Goal: Task Accomplishment & Management: Manage account settings

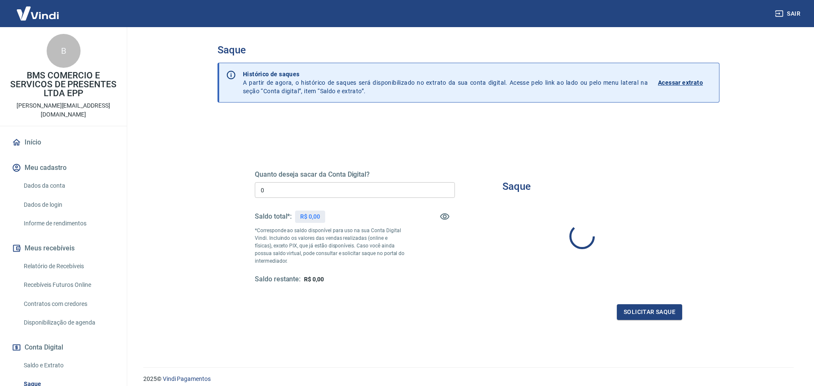
type input "R$ 0,00"
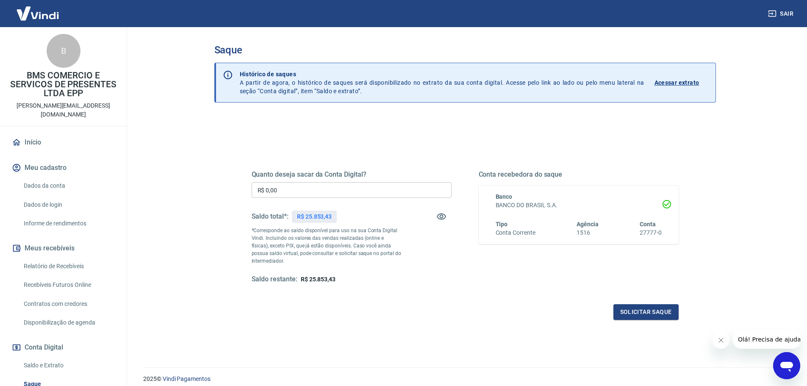
click at [315, 188] on input "R$ 0,00" at bounding box center [352, 190] width 200 height 16
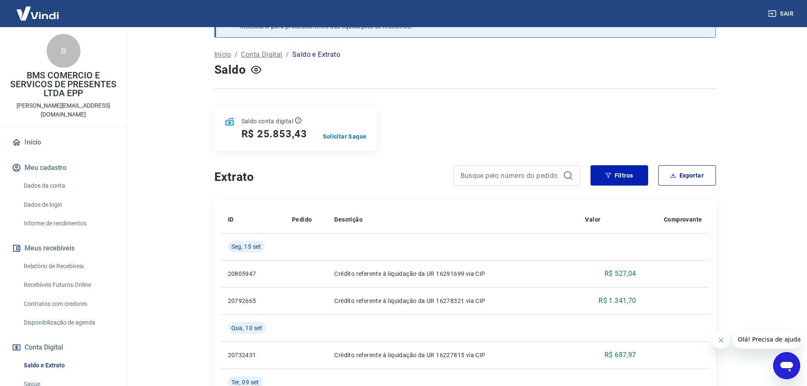
scroll to position [42, 0]
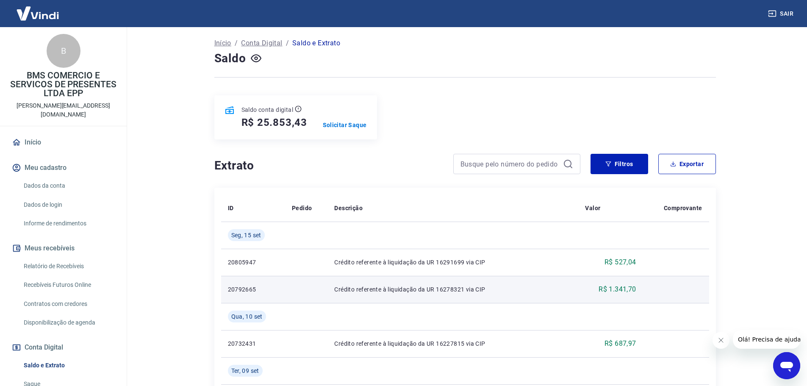
click at [454, 290] on p "Crédito referente à liquidação da UR 16278321 via CIP" at bounding box center [452, 289] width 237 height 8
click at [241, 288] on p "20792665" at bounding box center [253, 289] width 51 height 8
click at [617, 290] on p "R$ 1.341,70" at bounding box center [617, 289] width 37 height 10
click at [414, 295] on td "Crédito referente à liquidação da UR 16278321 via CIP" at bounding box center [453, 289] width 251 height 27
click at [395, 289] on p "Crédito referente à liquidação da UR 16278321 via CIP" at bounding box center [452, 289] width 237 height 8
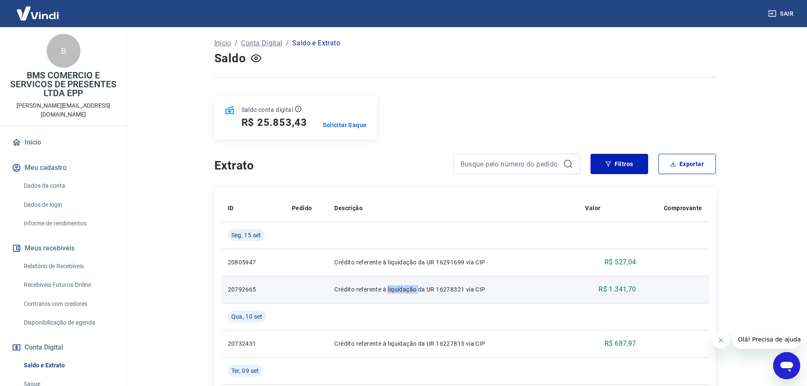
click at [395, 289] on p "Crédito referente à liquidação da UR 16278321 via CIP" at bounding box center [452, 289] width 237 height 8
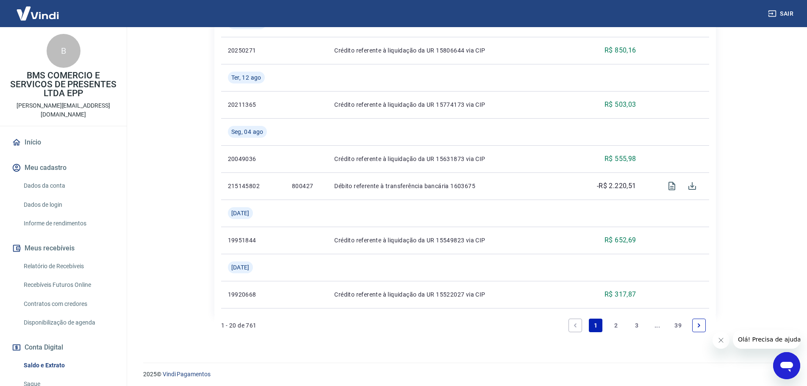
scroll to position [854, 0]
